Goal: Task Accomplishment & Management: Complete application form

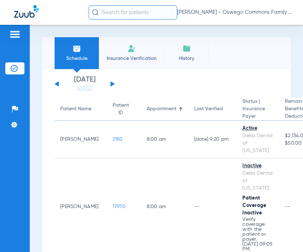
click at [136, 60] on span "Insurance Verification" at bounding box center [131, 58] width 55 height 7
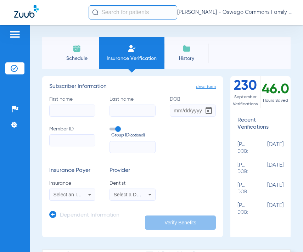
click at [74, 112] on input "First name" at bounding box center [72, 110] width 46 height 12
type input "g"
type input "[PERSON_NAME]"
click at [175, 114] on input "DOB Required" at bounding box center [193, 110] width 46 height 12
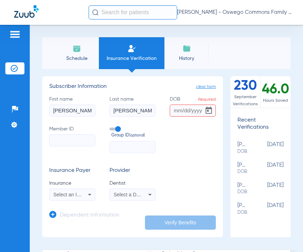
type input "3"
click at [193, 110] on input "[DATE]" at bounding box center [193, 110] width 46 height 12
type input "[DATE]"
click at [61, 142] on input "Member ID" at bounding box center [72, 140] width 46 height 12
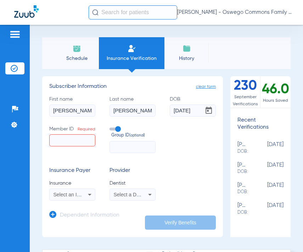
click at [181, 177] on div "Insurance Payer Insurance Select an Insurance Provider Dentist Select a Dentist" at bounding box center [132, 183] width 166 height 33
click at [73, 145] on input "Member ID Required" at bounding box center [72, 140] width 46 height 12
paste input "101478226600"
type input "101478226600"
click at [86, 192] on icon at bounding box center [89, 194] width 8 height 8
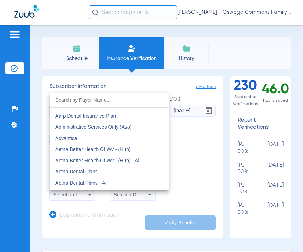
scroll to position [71, 0]
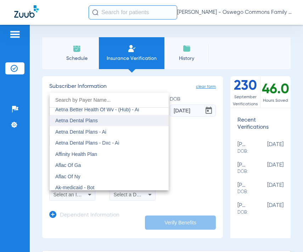
click at [101, 122] on mat-option "Aetna Dental Plans" at bounding box center [109, 120] width 119 height 11
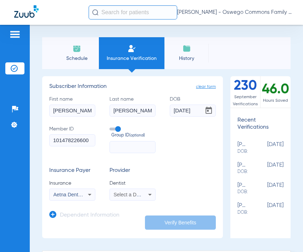
click at [197, 181] on div "Insurance Payer Insurance Aetna Dental Plans Provider Dentist Select a Dentist" at bounding box center [132, 183] width 166 height 33
click at [145, 196] on icon at bounding box center [149, 194] width 8 height 8
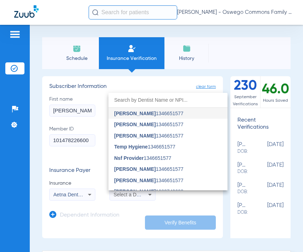
click at [157, 101] on input "dropdown search" at bounding box center [167, 100] width 119 height 15
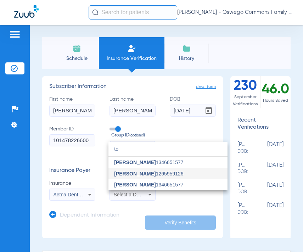
type input "to"
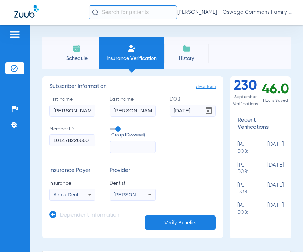
click at [171, 226] on button "Verify Benefits" at bounding box center [180, 222] width 71 height 14
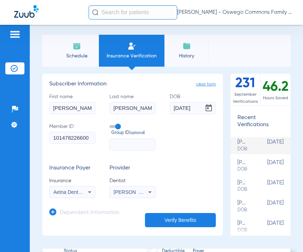
scroll to position [0, 0]
